Goal: Information Seeking & Learning: Learn about a topic

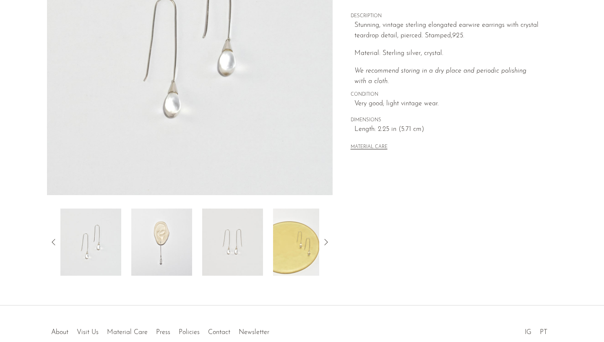
scroll to position [204, 0]
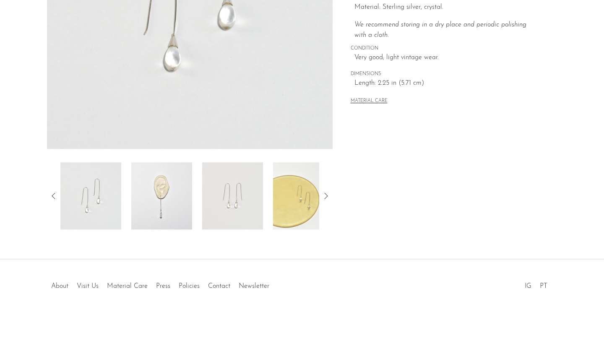
click at [61, 286] on link "About" at bounding box center [59, 286] width 17 height 7
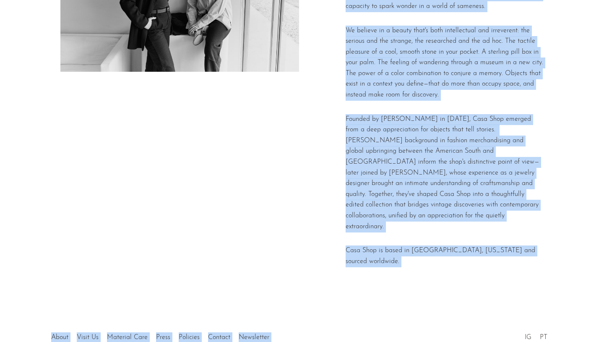
scroll to position [164, 0]
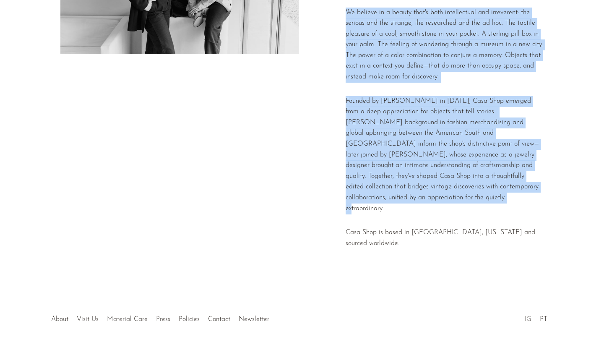
drag, startPoint x: 344, startPoint y: 44, endPoint x: 513, endPoint y: 199, distance: 228.7
click at [513, 199] on div "Casa Shop is a home for the curious, where the promise of the unexpected is sti…" at bounding box center [301, 75] width 483 height 361
copy div "Casa Shop is a home for the curious, where the promise of the unexpected is sti…"
